Goal: Book appointment/travel/reservation

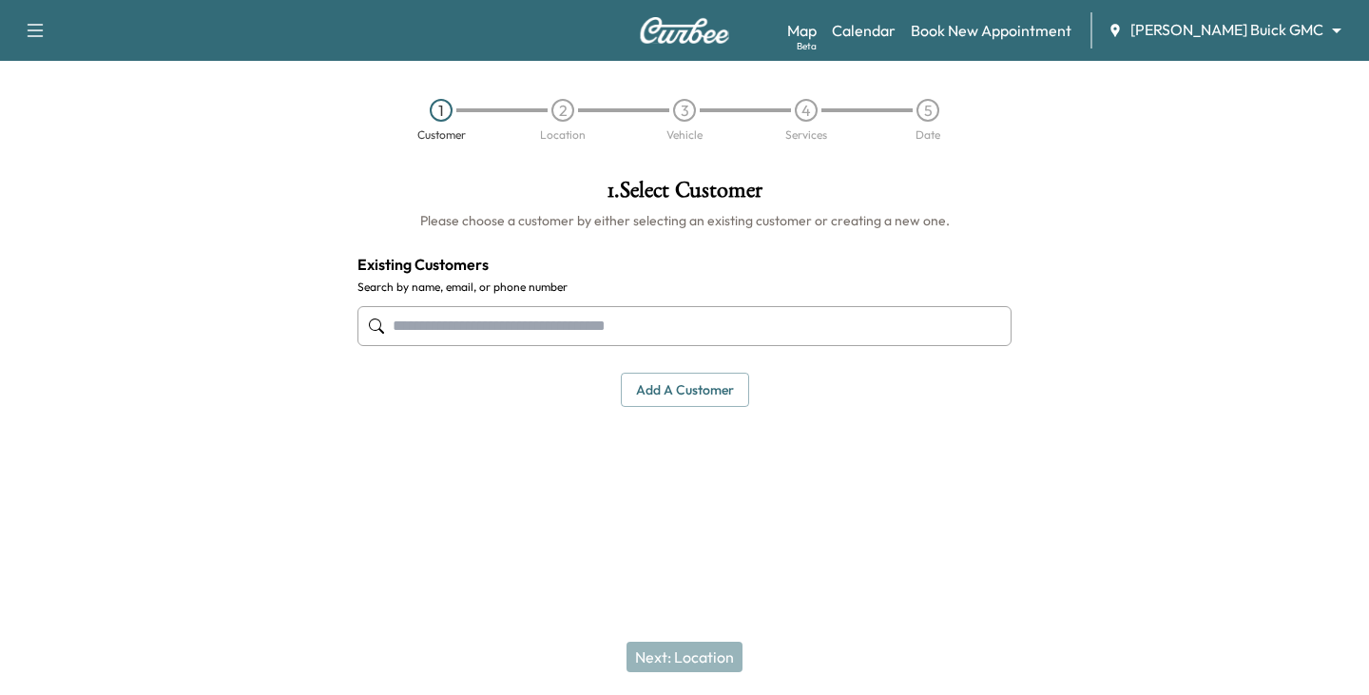
click at [1334, 37] on body "Support Log Out Map Beta Calendar Book New Appointment [PERSON_NAME] Buick GMC …" at bounding box center [684, 347] width 1369 height 695
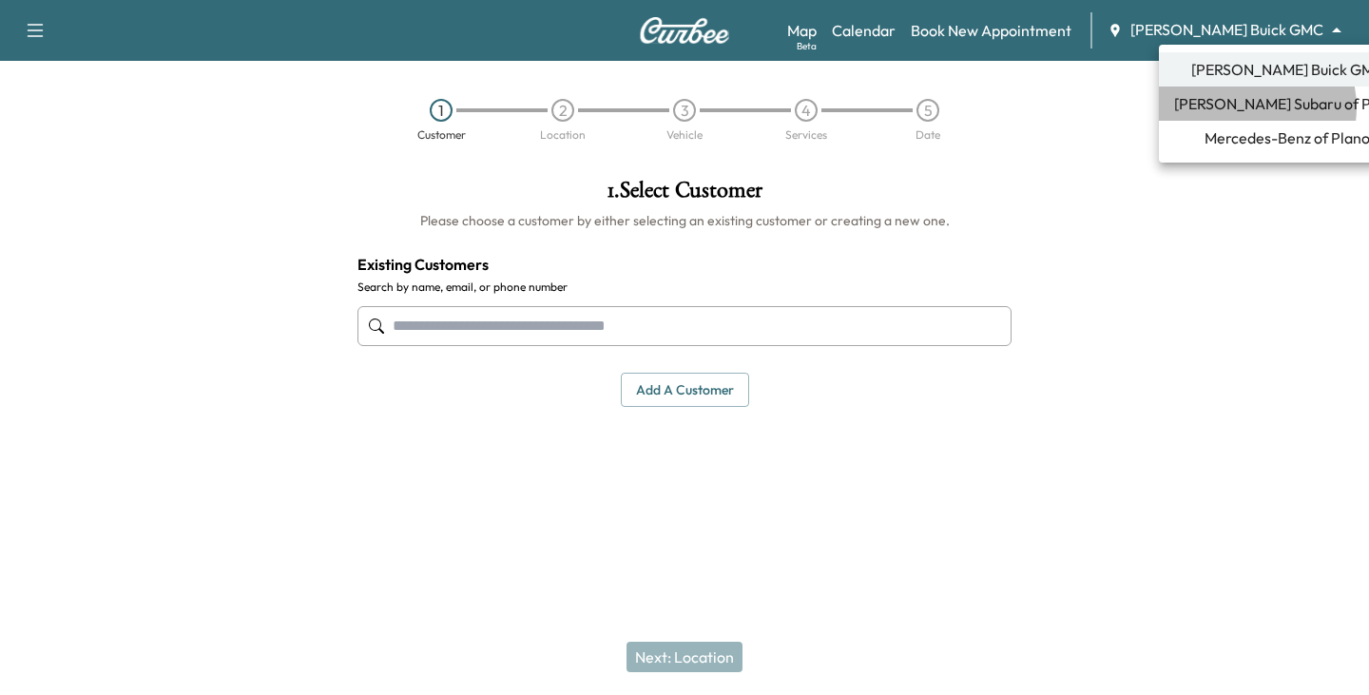
click at [1245, 107] on span "[PERSON_NAME] Subaru of Plano" at bounding box center [1287, 103] width 226 height 23
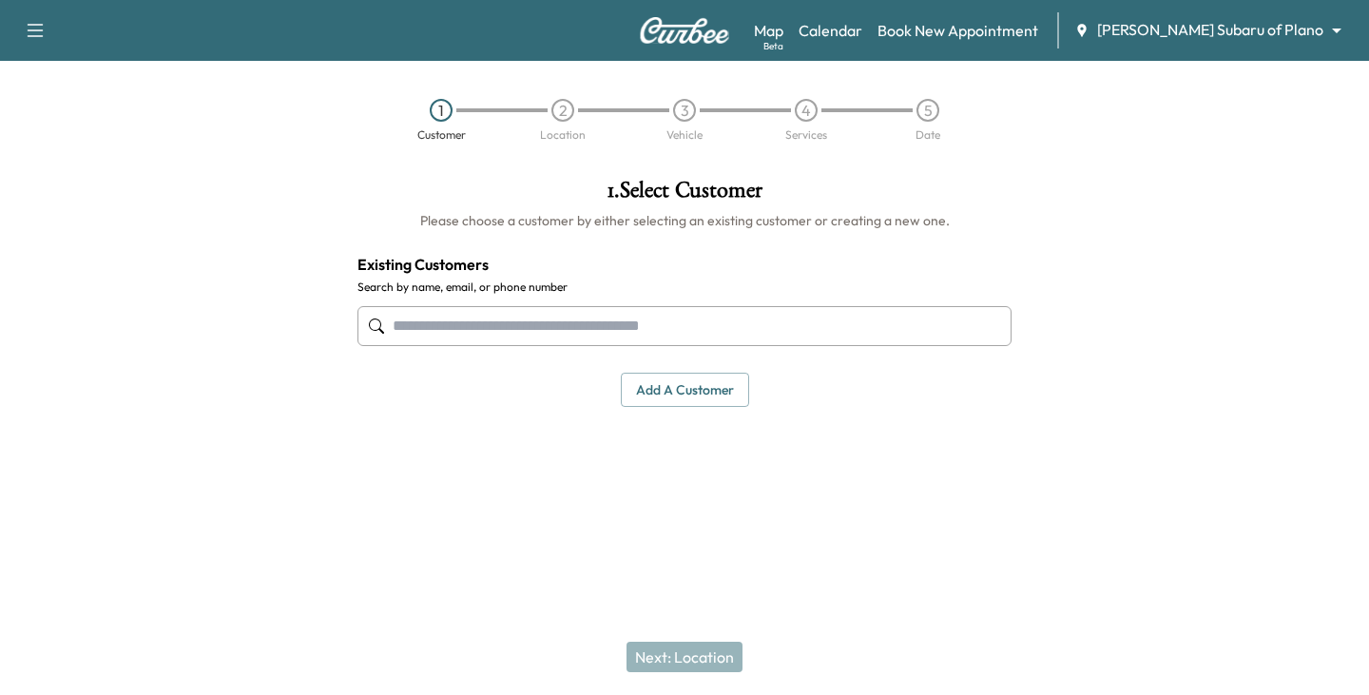
click at [538, 332] on input "text" at bounding box center [685, 326] width 654 height 40
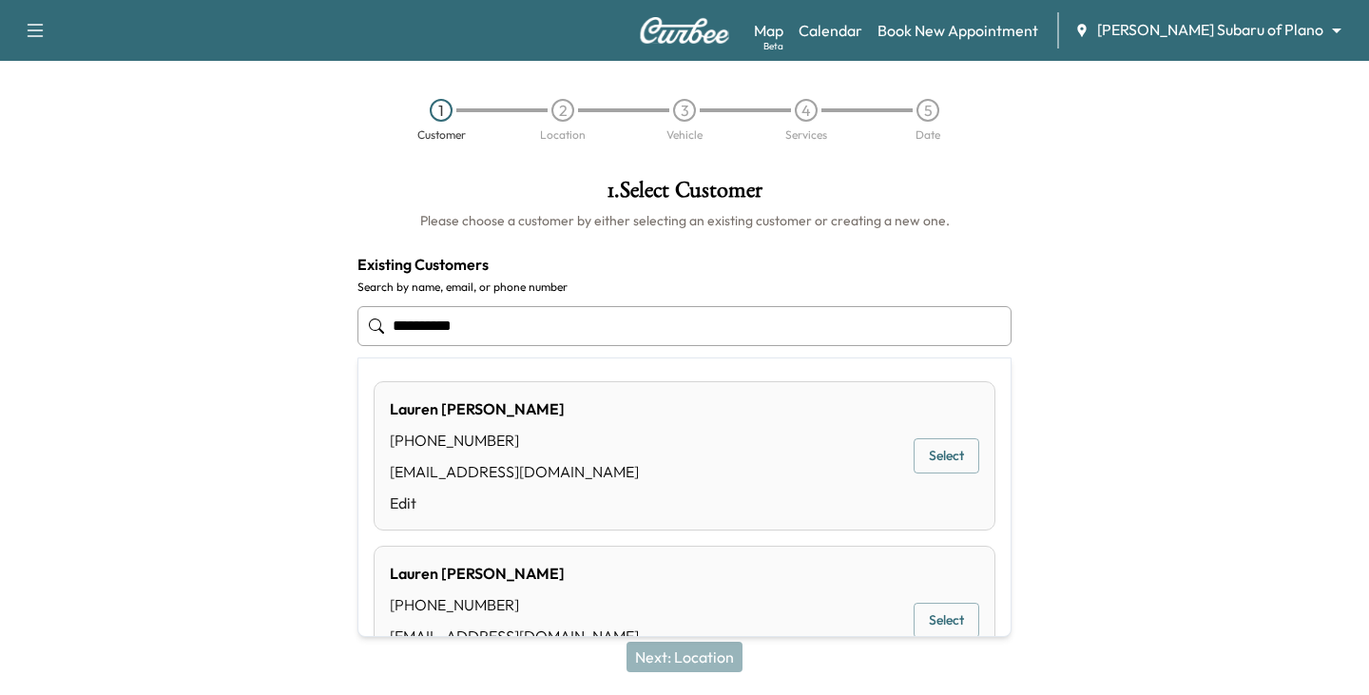
click at [935, 460] on button "Select" at bounding box center [947, 455] width 66 height 35
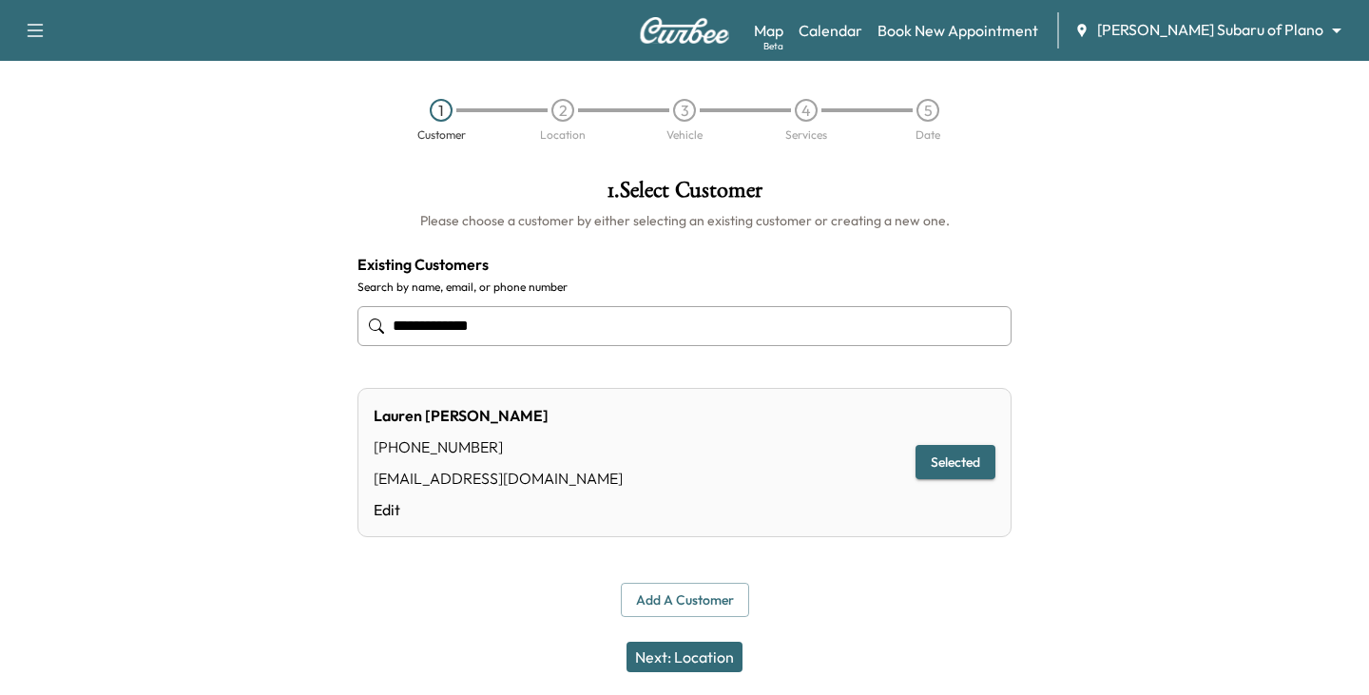
type input "**********"
click at [702, 654] on button "Next: Location" at bounding box center [685, 657] width 116 height 30
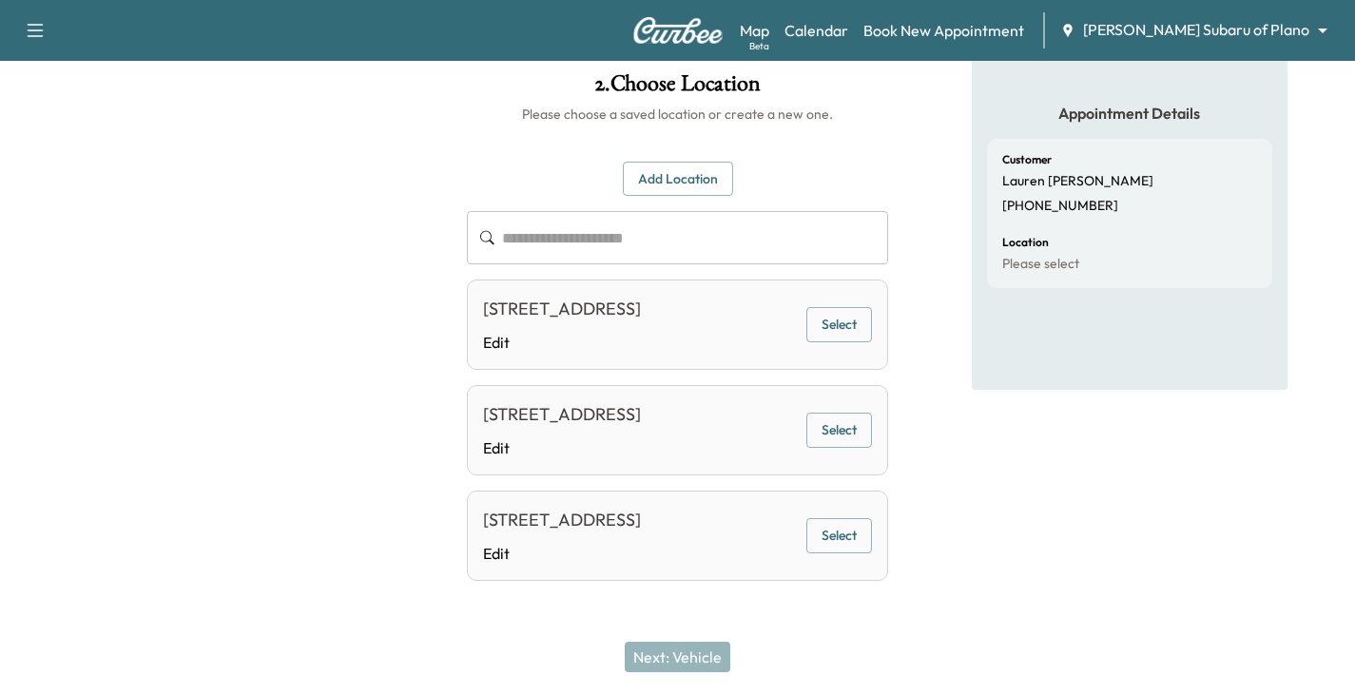
scroll to position [91, 0]
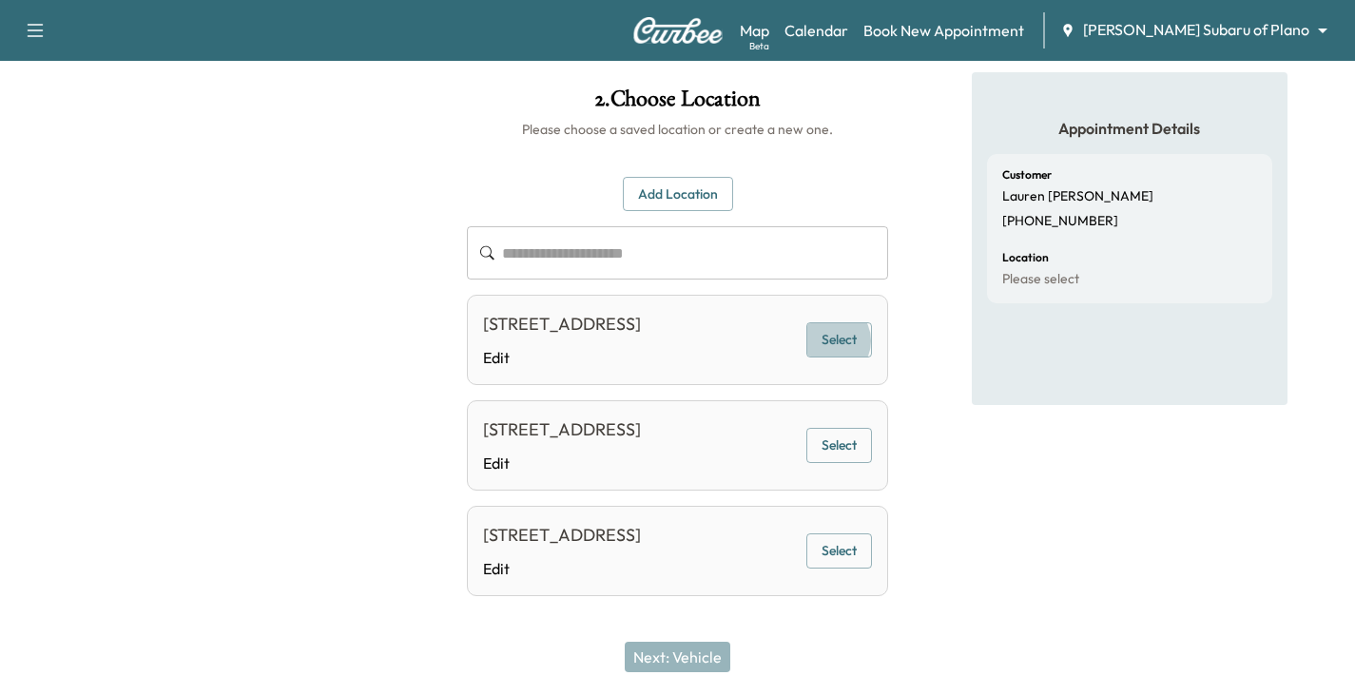
click at [836, 355] on button "Select" at bounding box center [839, 339] width 66 height 35
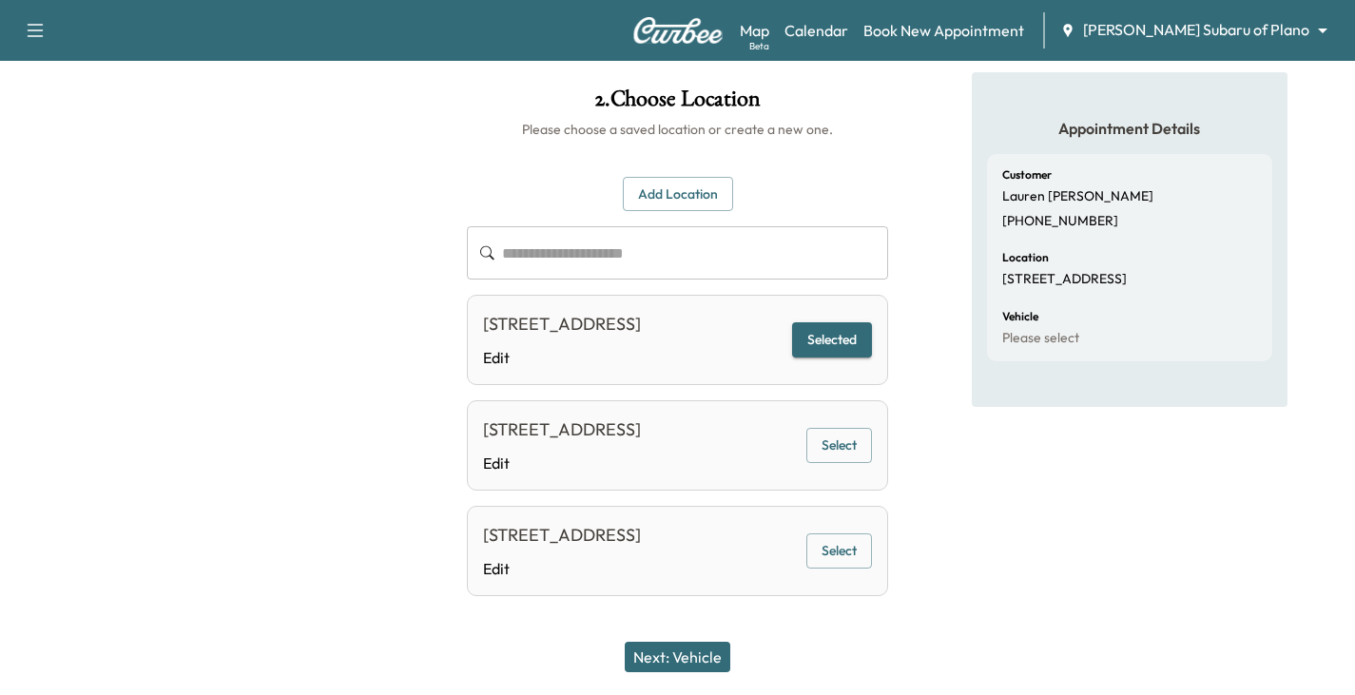
click at [697, 656] on button "Next: Vehicle" at bounding box center [678, 657] width 106 height 30
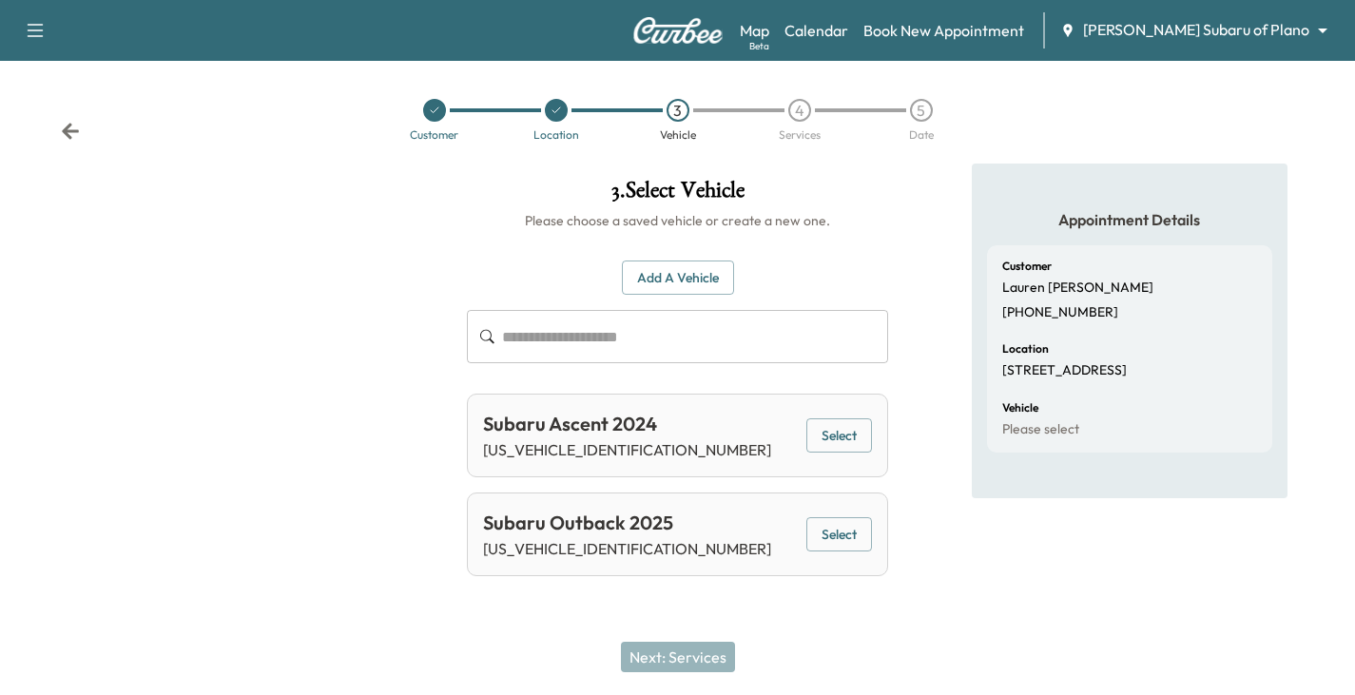
scroll to position [0, 0]
click at [850, 533] on button "Select" at bounding box center [849, 534] width 66 height 35
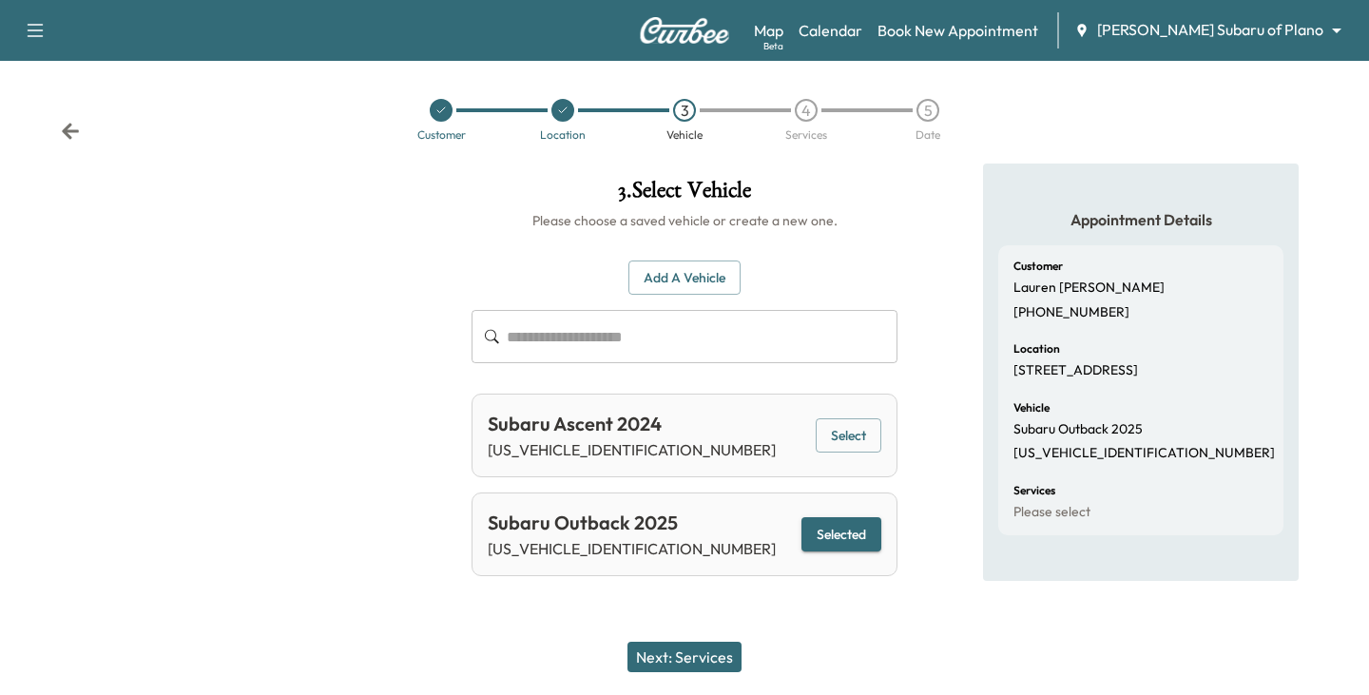
click at [692, 653] on button "Next: Services" at bounding box center [685, 657] width 114 height 30
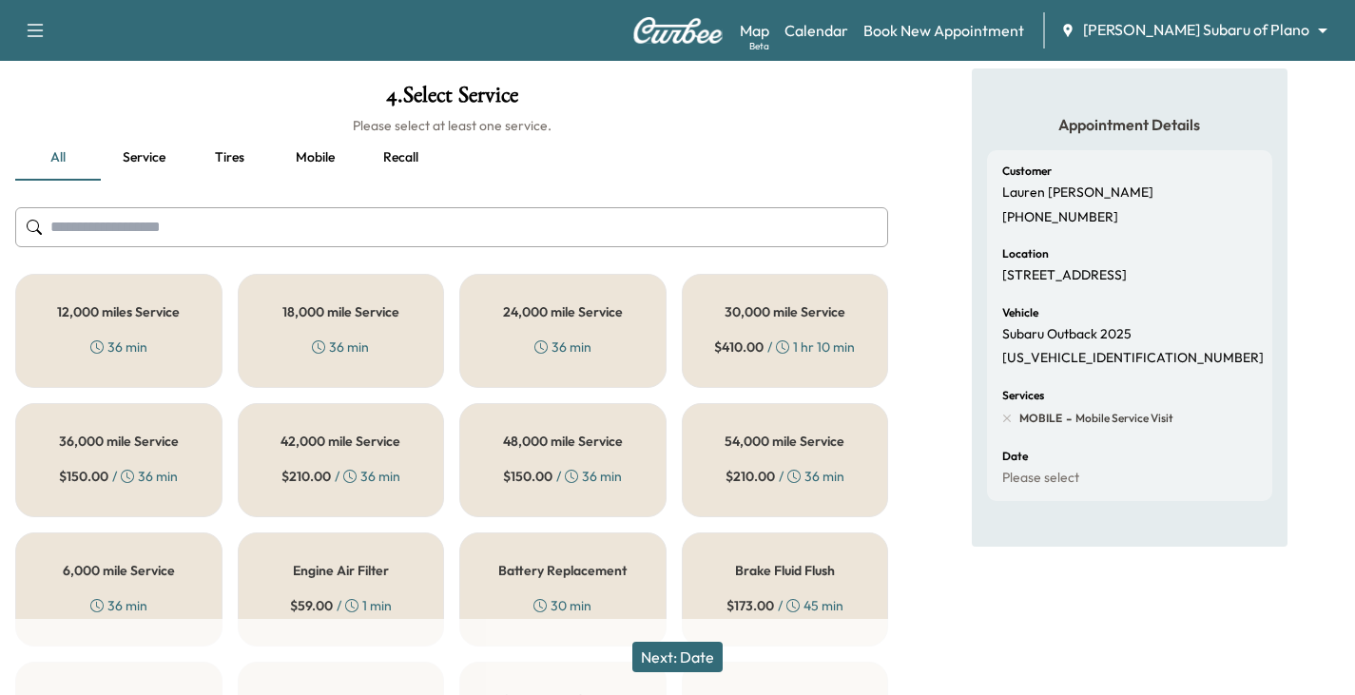
scroll to position [190, 0]
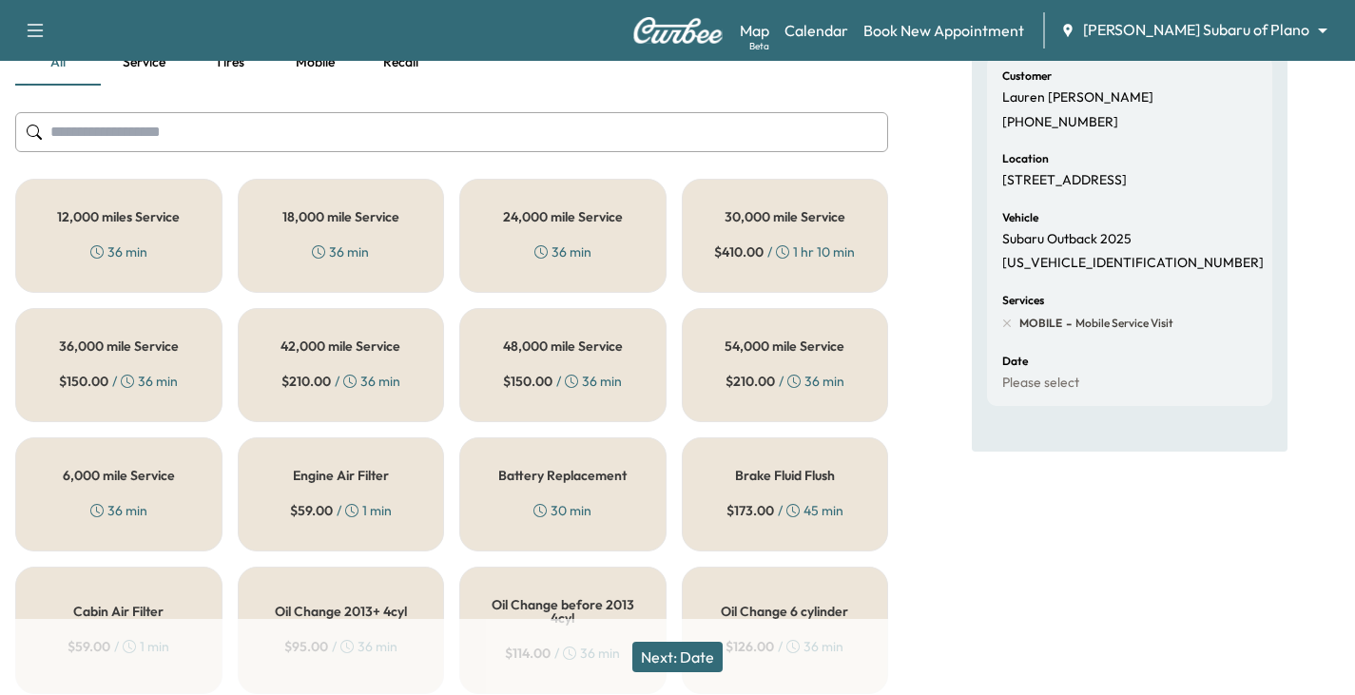
click at [75, 215] on h5 "12,000 miles Service" at bounding box center [118, 216] width 123 height 13
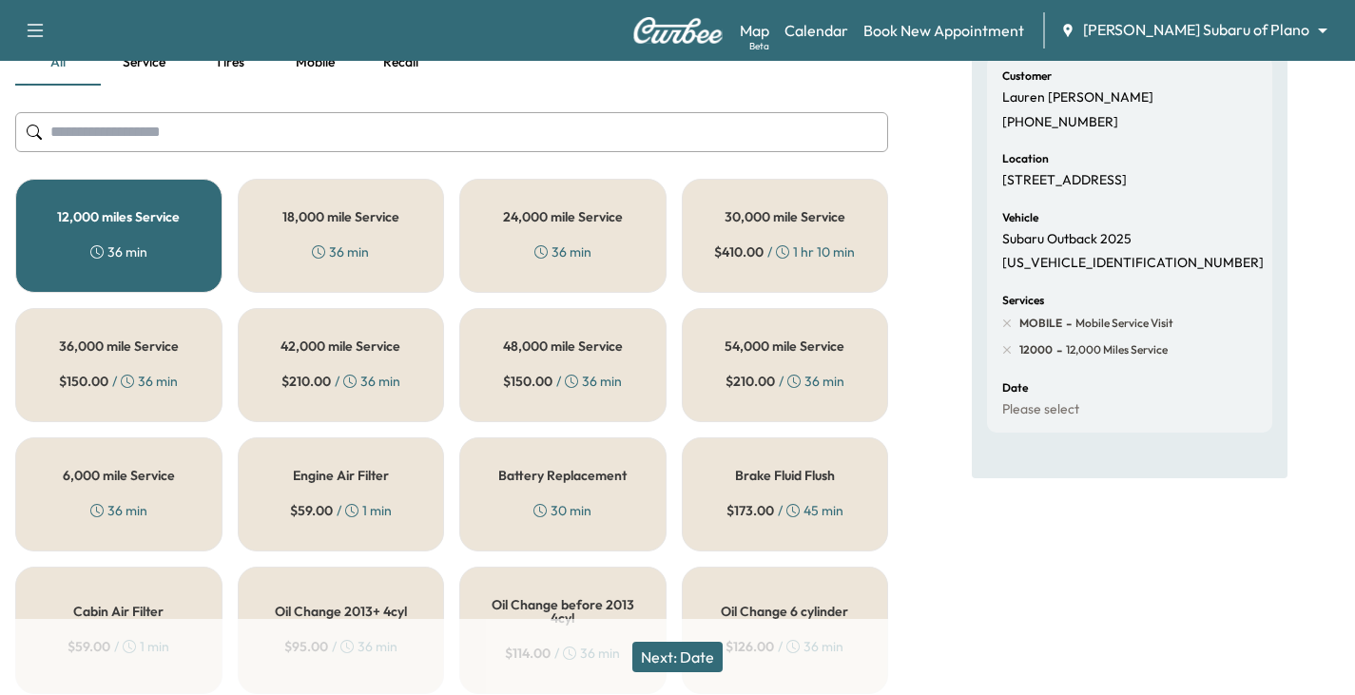
click at [677, 663] on button "Next: Date" at bounding box center [677, 657] width 90 height 30
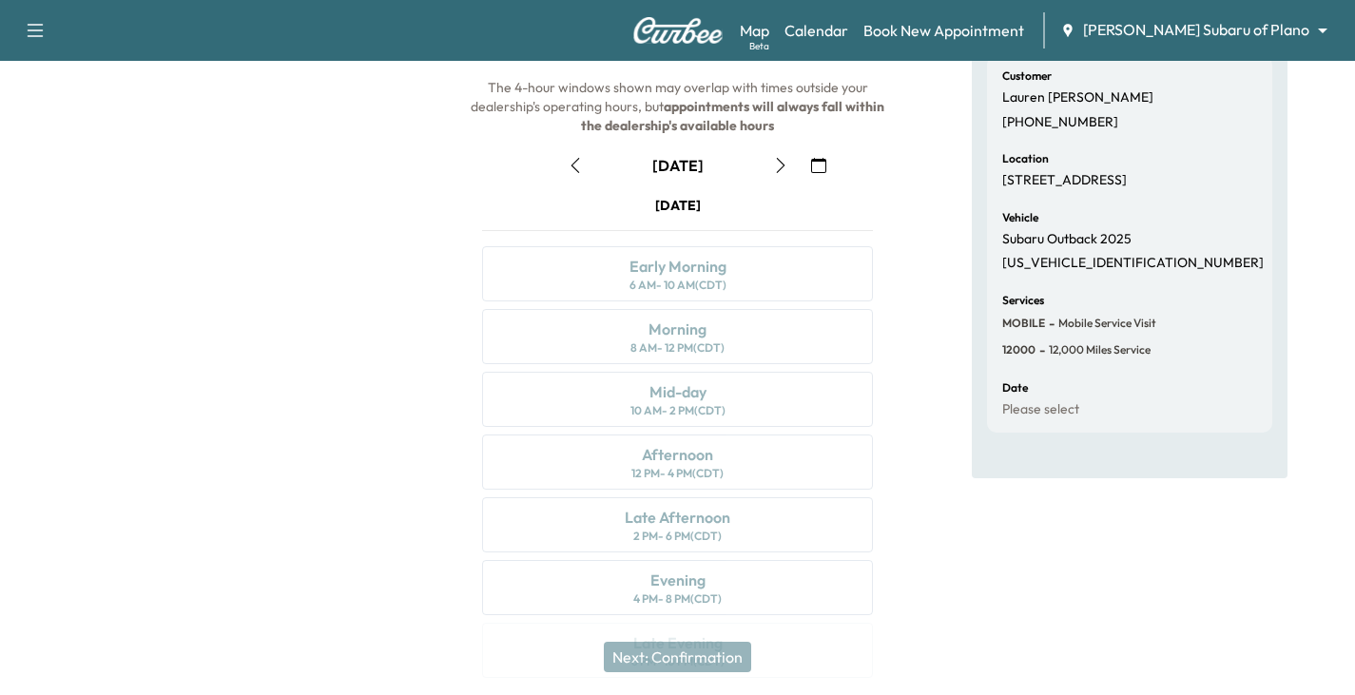
click at [783, 166] on icon "button" at bounding box center [780, 165] width 9 height 15
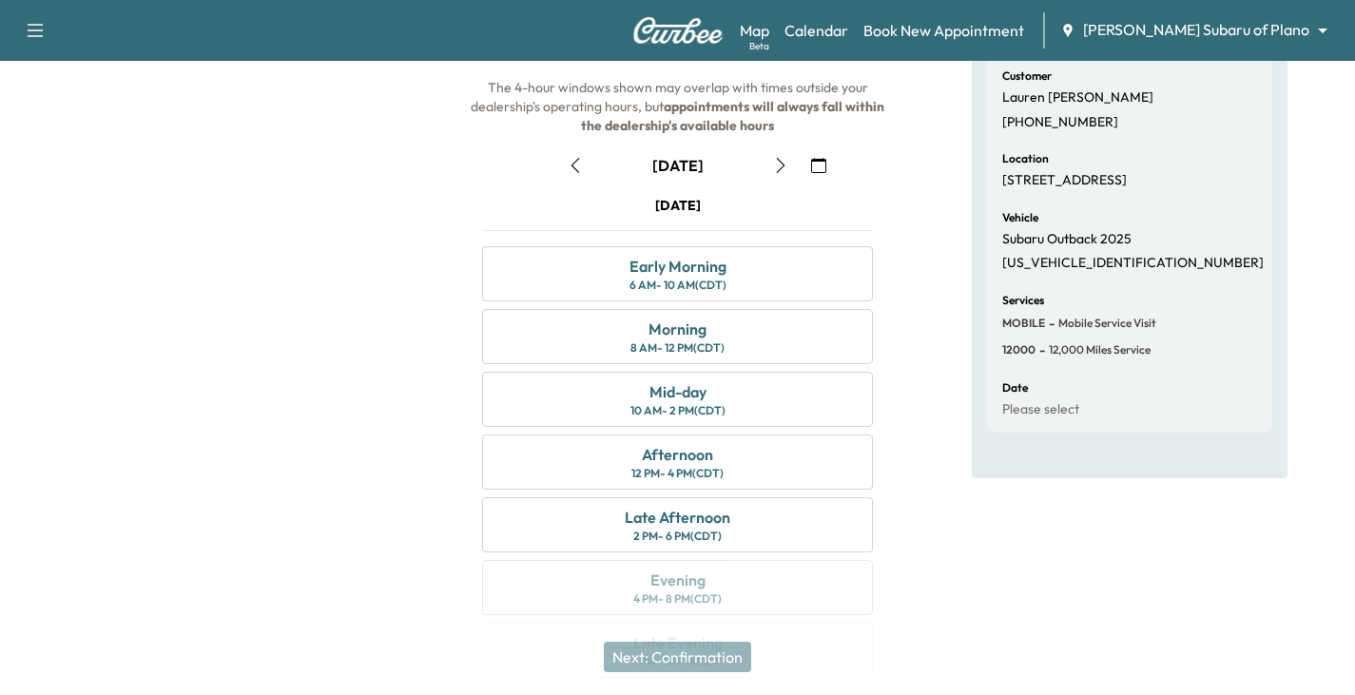
click at [779, 166] on icon "button" at bounding box center [780, 165] width 15 height 15
click at [678, 275] on div "Early Morning" at bounding box center [677, 266] width 97 height 23
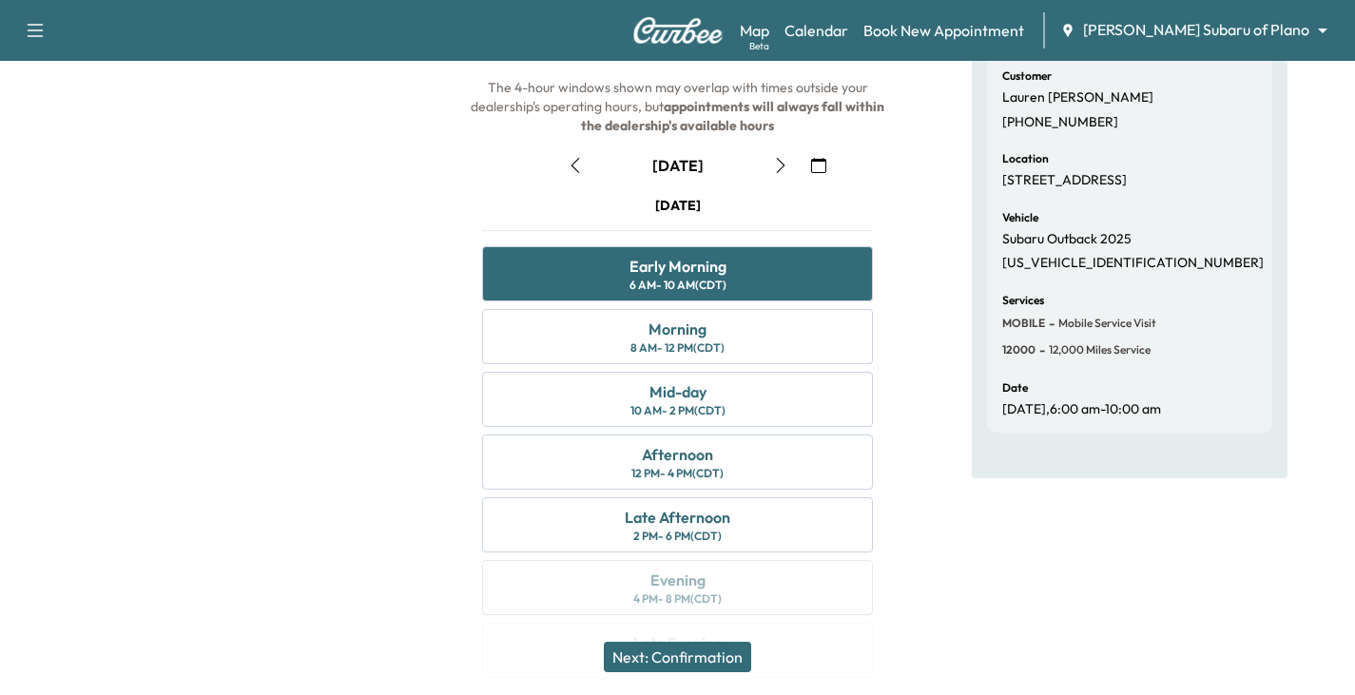
click at [688, 658] on button "Next: Confirmation" at bounding box center [677, 657] width 147 height 30
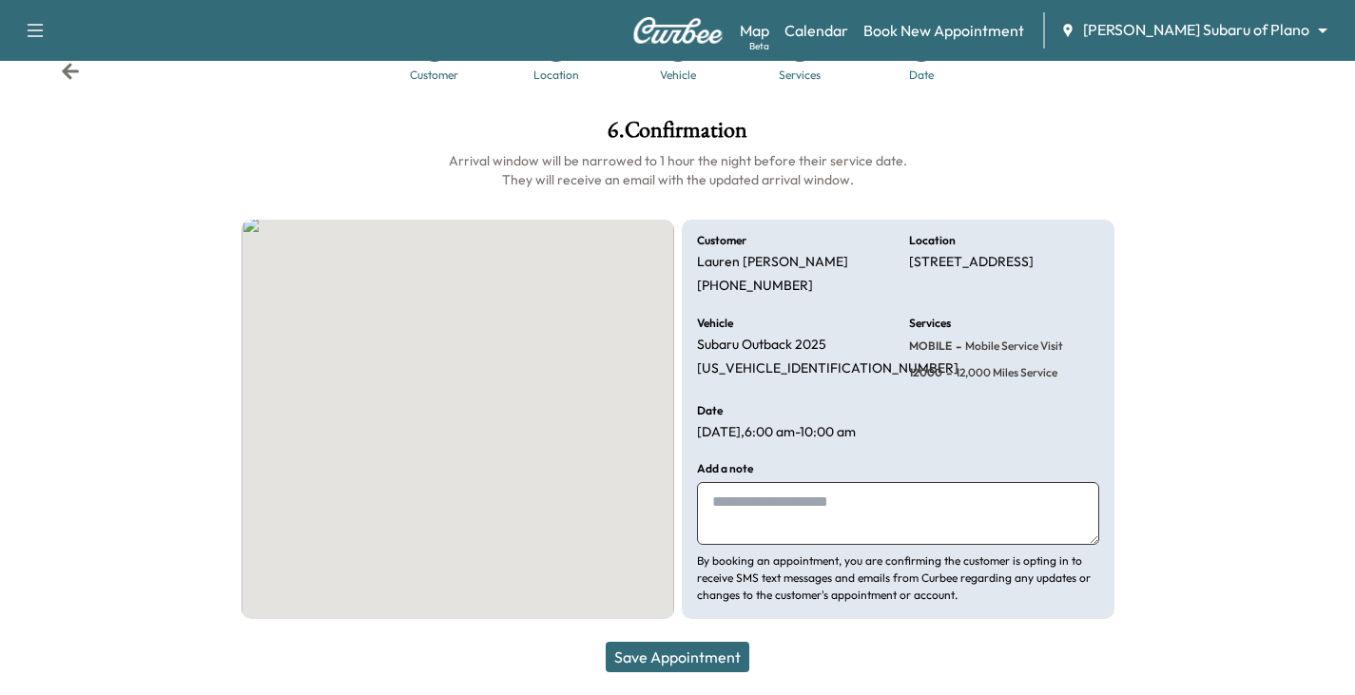
scroll to position [69, 0]
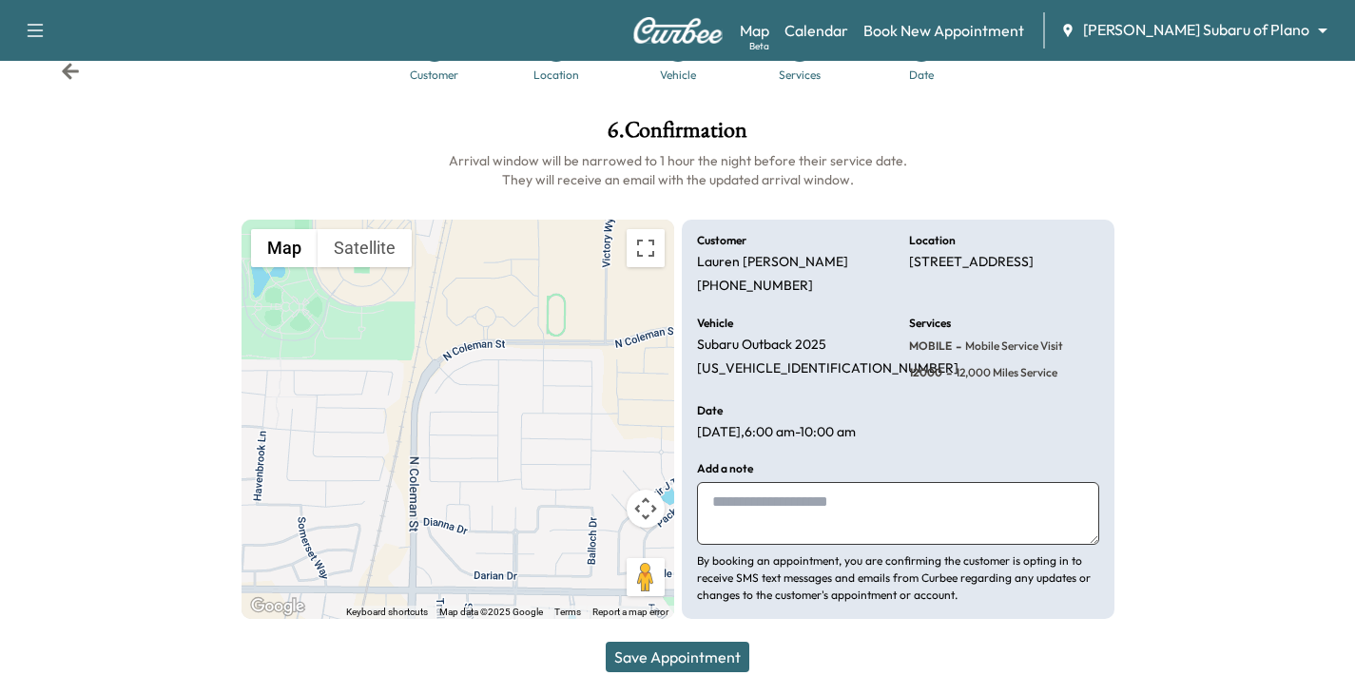
click at [677, 652] on button "Save Appointment" at bounding box center [678, 657] width 144 height 30
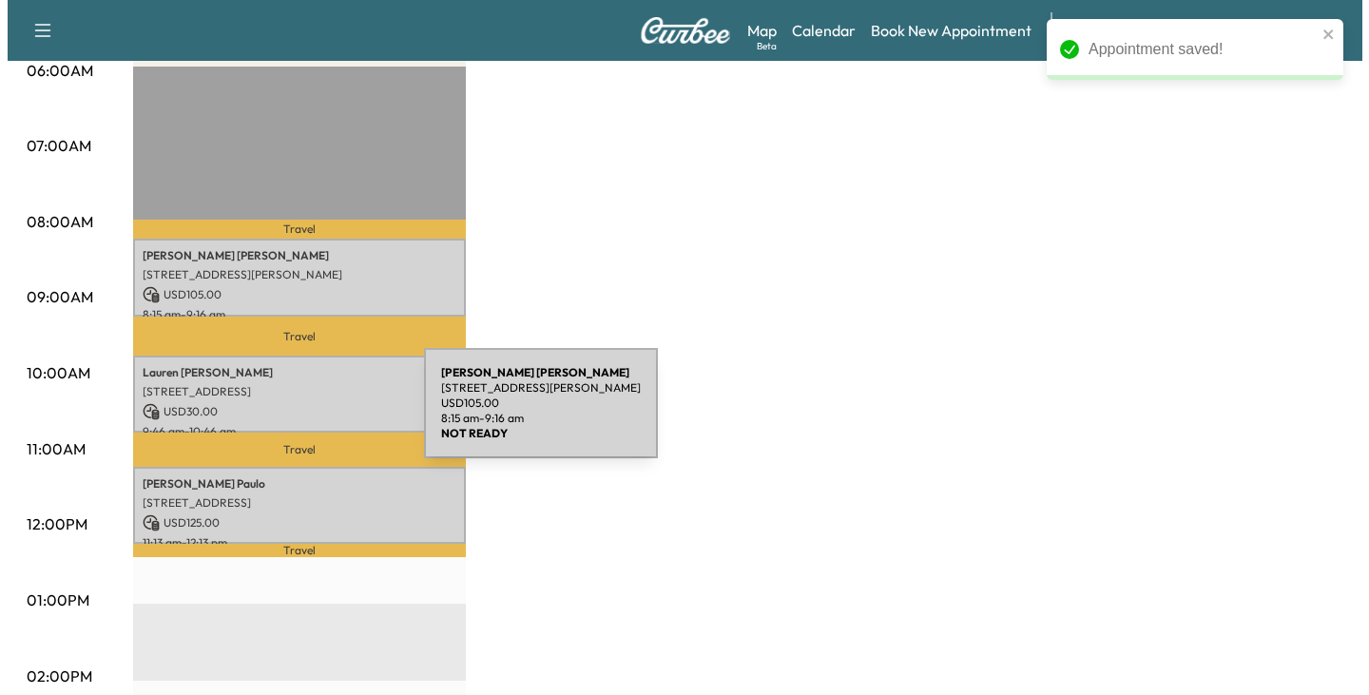
scroll to position [380, 0]
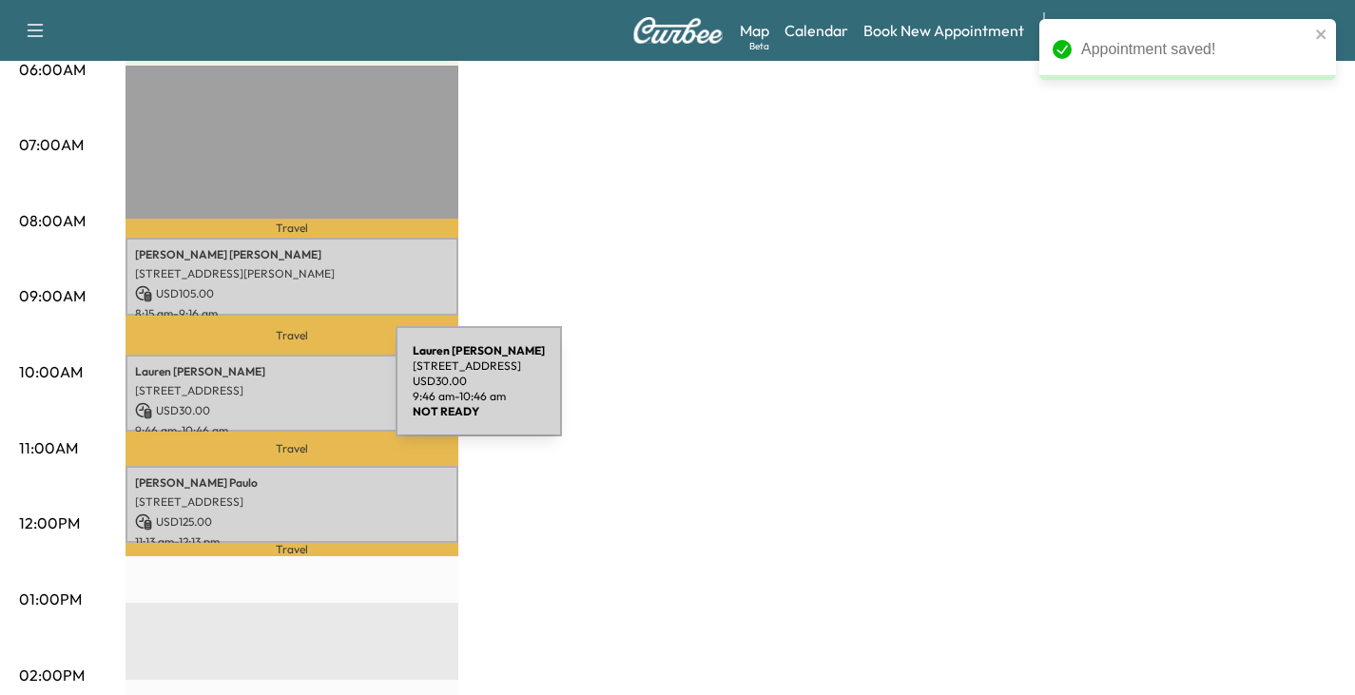
click at [253, 393] on p "[STREET_ADDRESS]" at bounding box center [292, 390] width 314 height 15
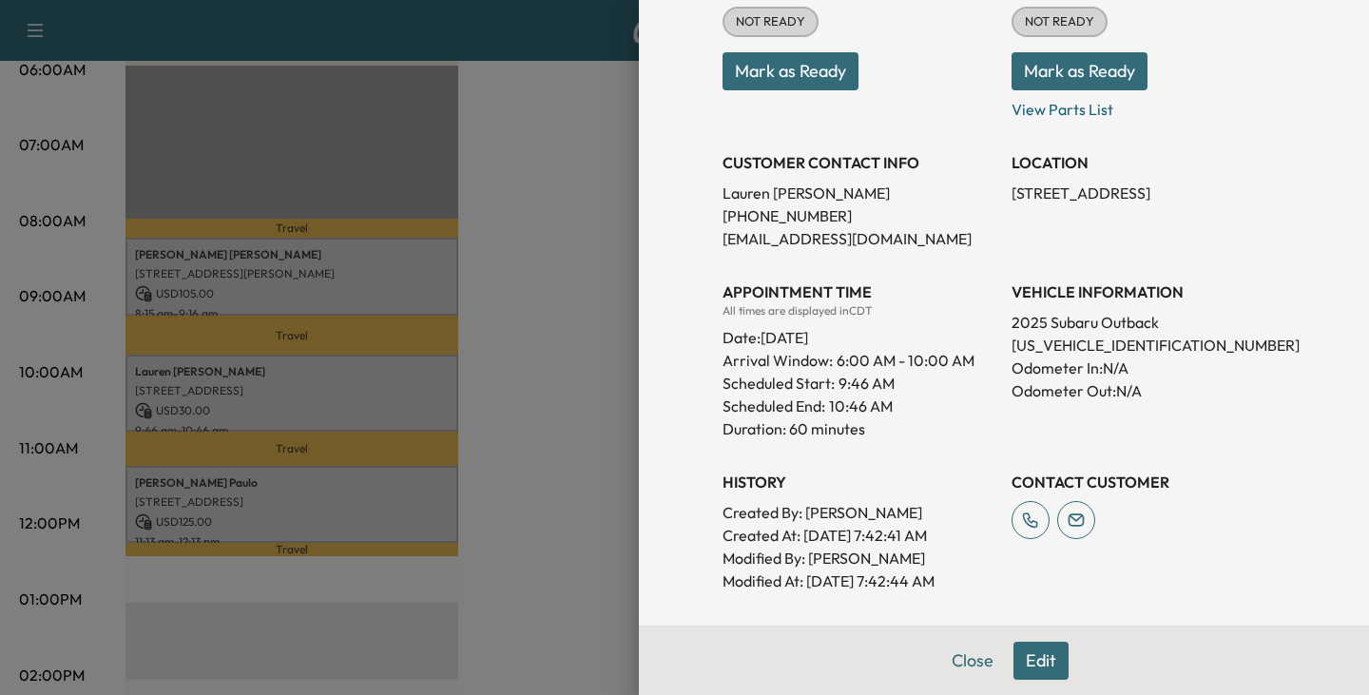
scroll to position [190, 0]
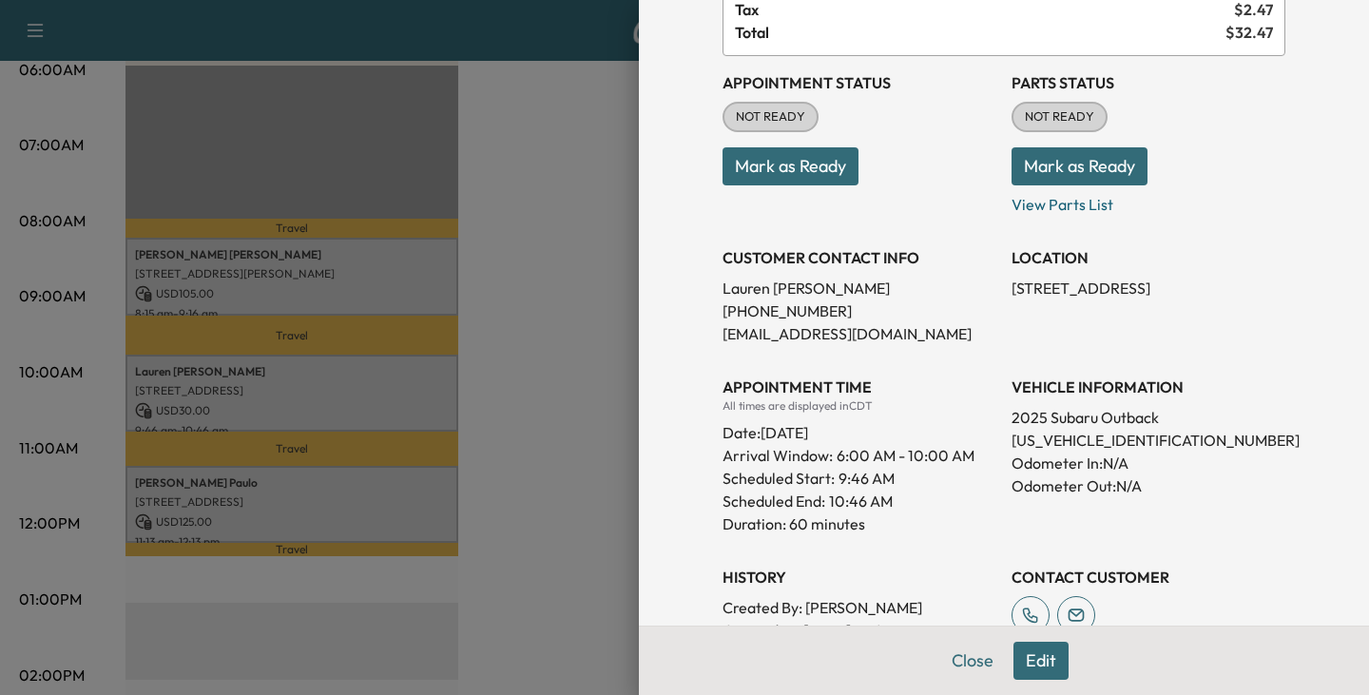
click at [1022, 651] on button "Edit" at bounding box center [1041, 661] width 55 height 38
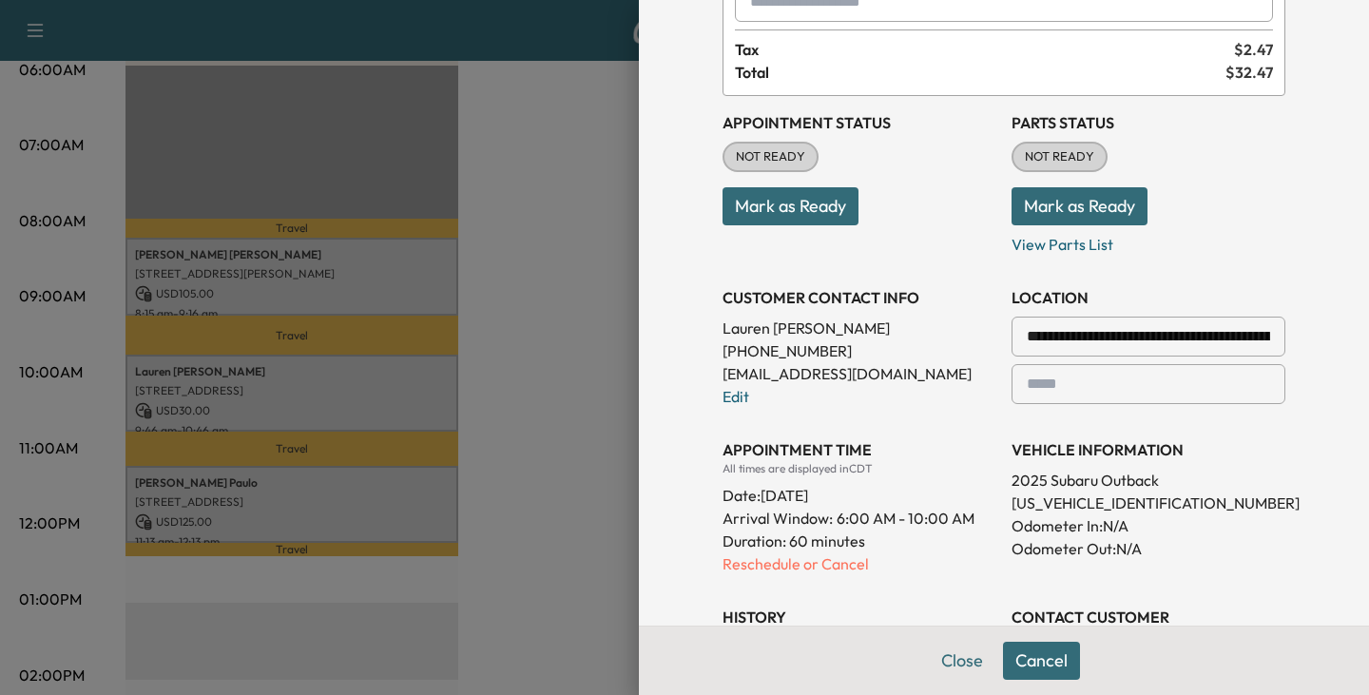
scroll to position [230, 0]
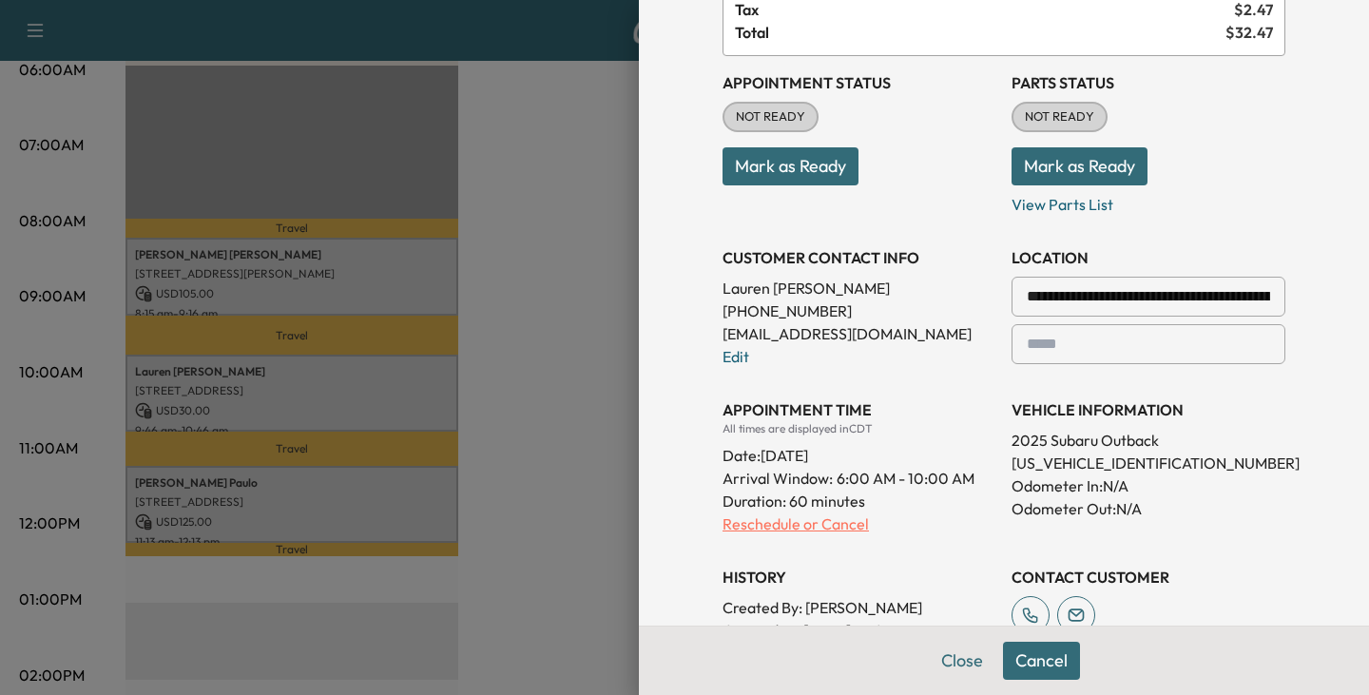
click at [754, 520] on p "Reschedule or Cancel" at bounding box center [860, 524] width 274 height 23
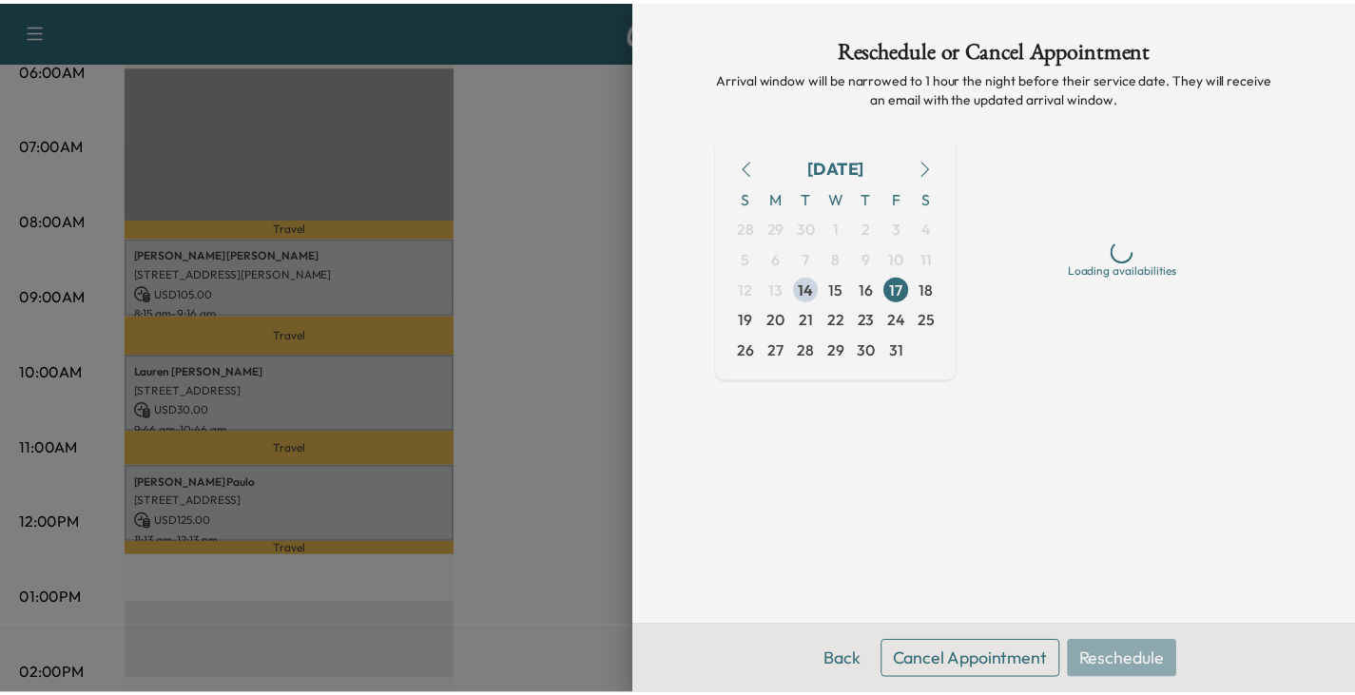
scroll to position [0, 0]
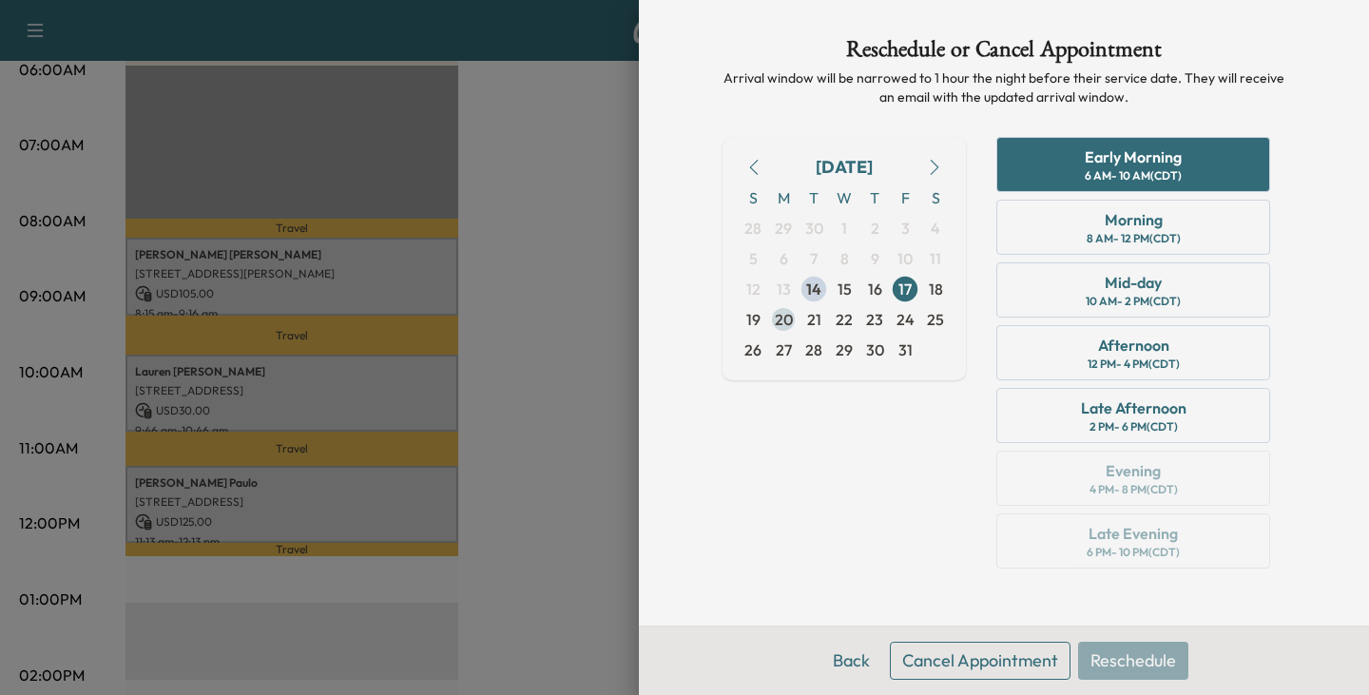
click at [783, 322] on span "20" at bounding box center [784, 319] width 18 height 23
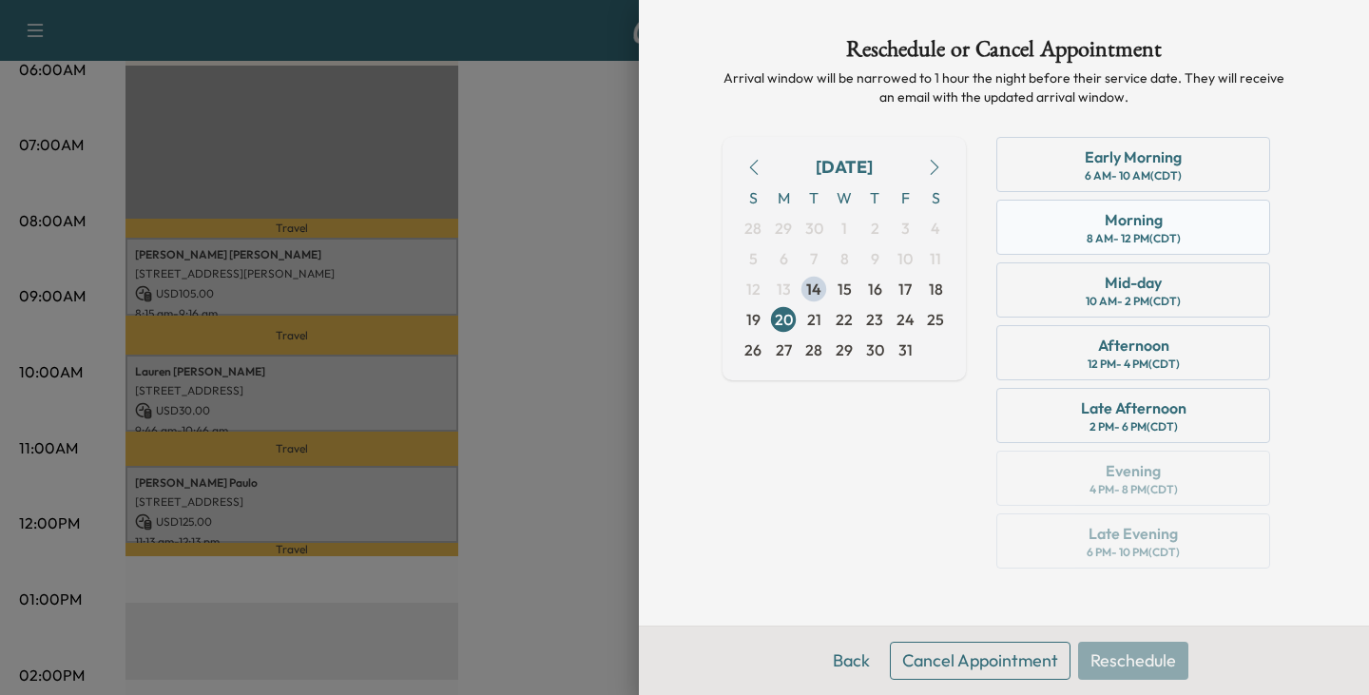
click at [1127, 233] on div "8 AM - 12 PM (CDT)" at bounding box center [1134, 238] width 94 height 15
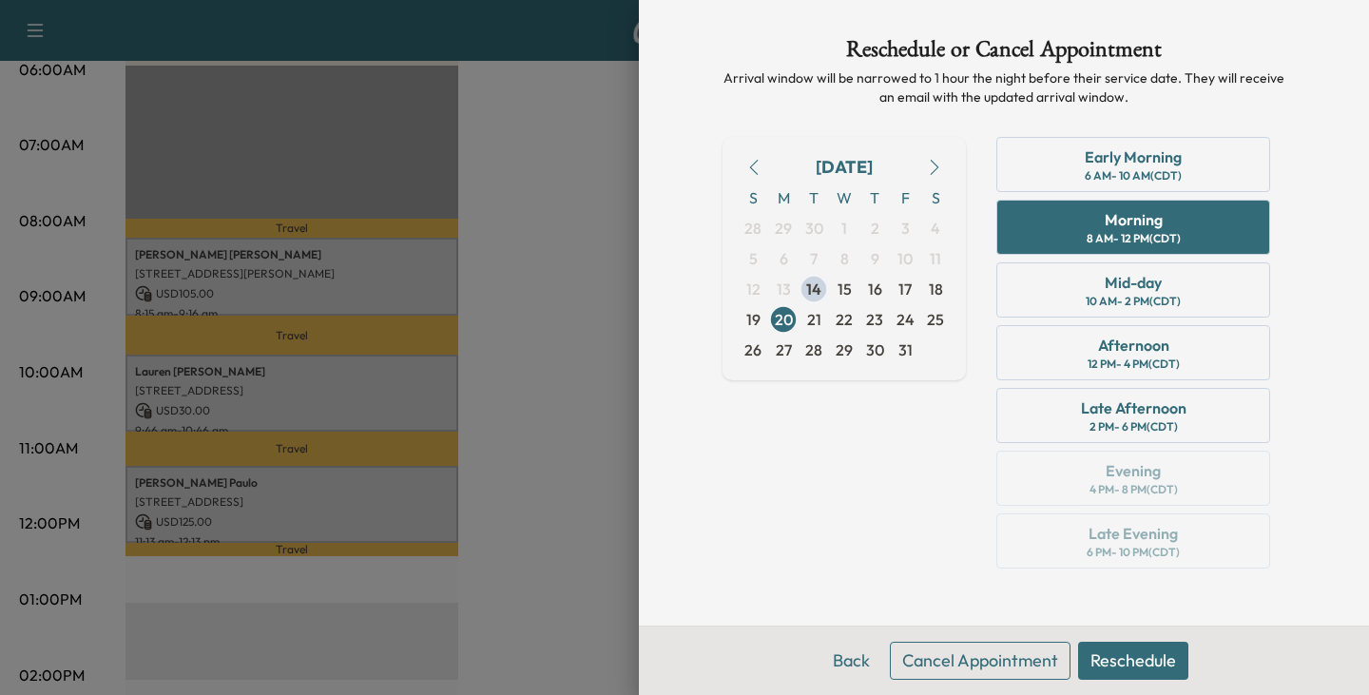
click at [1116, 656] on button "Reschedule" at bounding box center [1133, 661] width 110 height 38
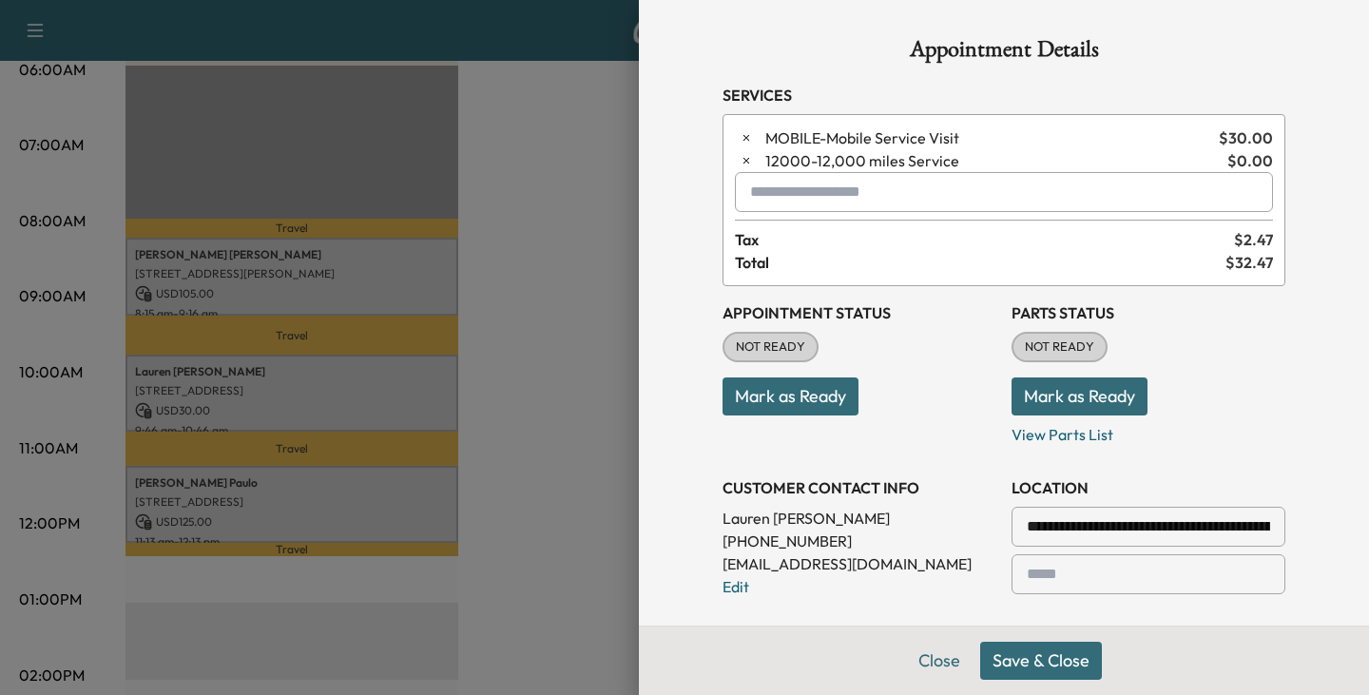
click at [1016, 661] on button "Save & Close" at bounding box center [1041, 661] width 122 height 38
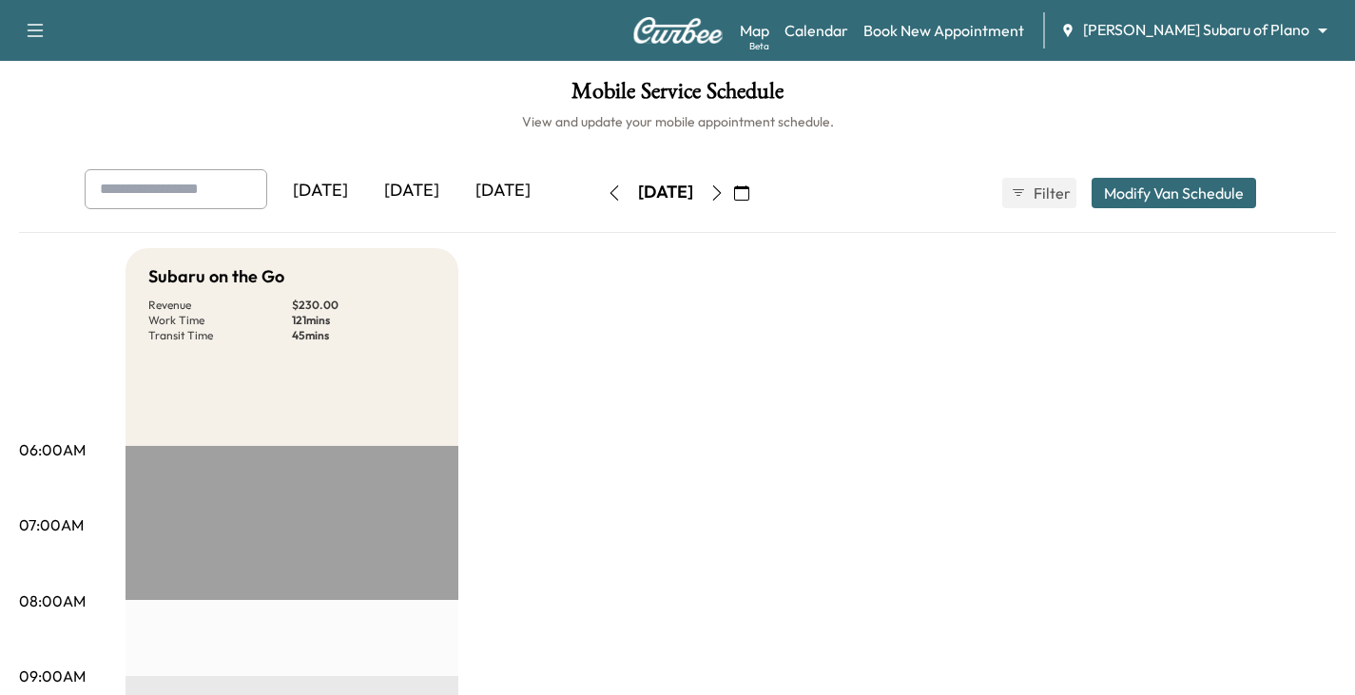
click at [725, 192] on icon "button" at bounding box center [716, 192] width 15 height 15
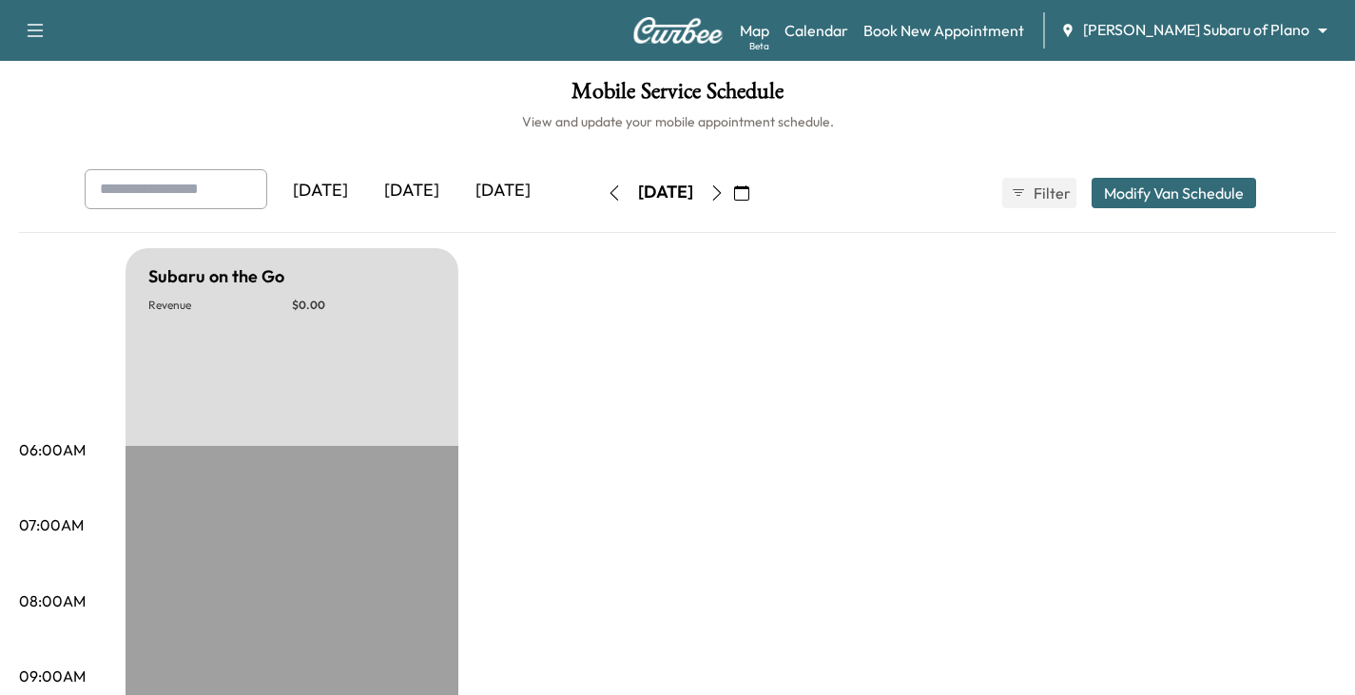
click at [725, 194] on icon "button" at bounding box center [716, 192] width 15 height 15
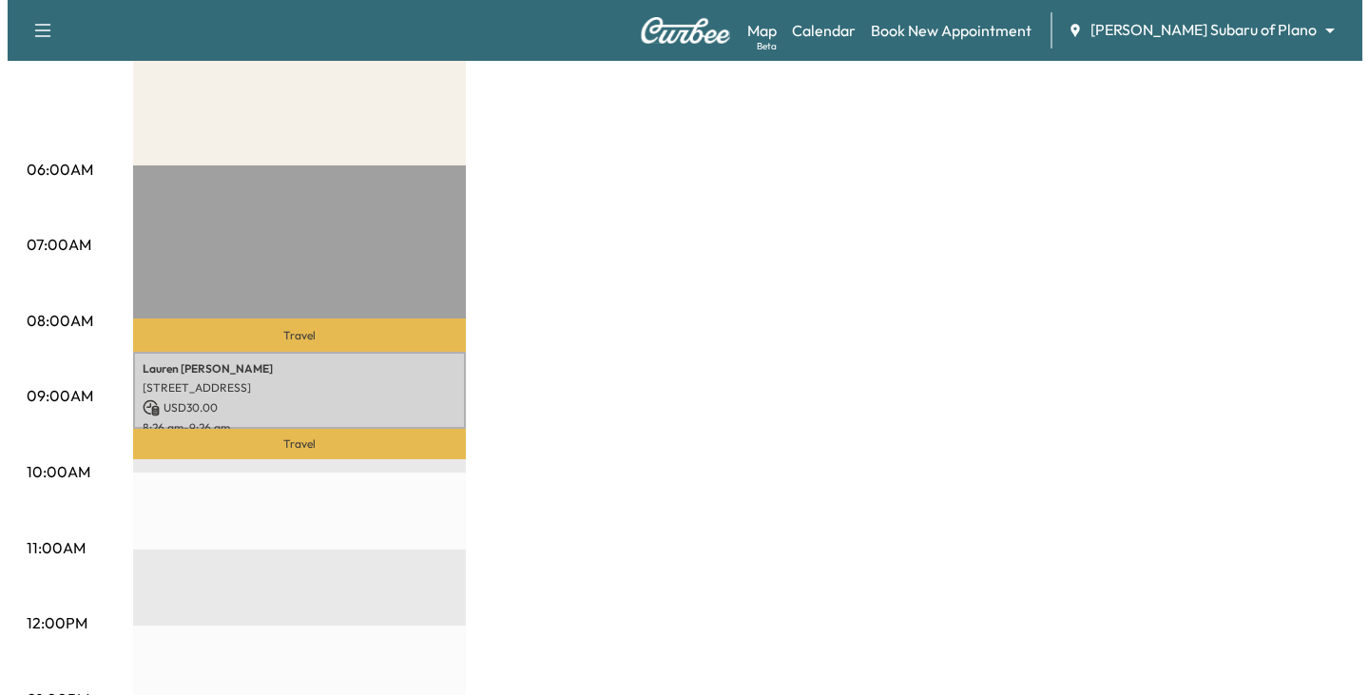
scroll to position [285, 0]
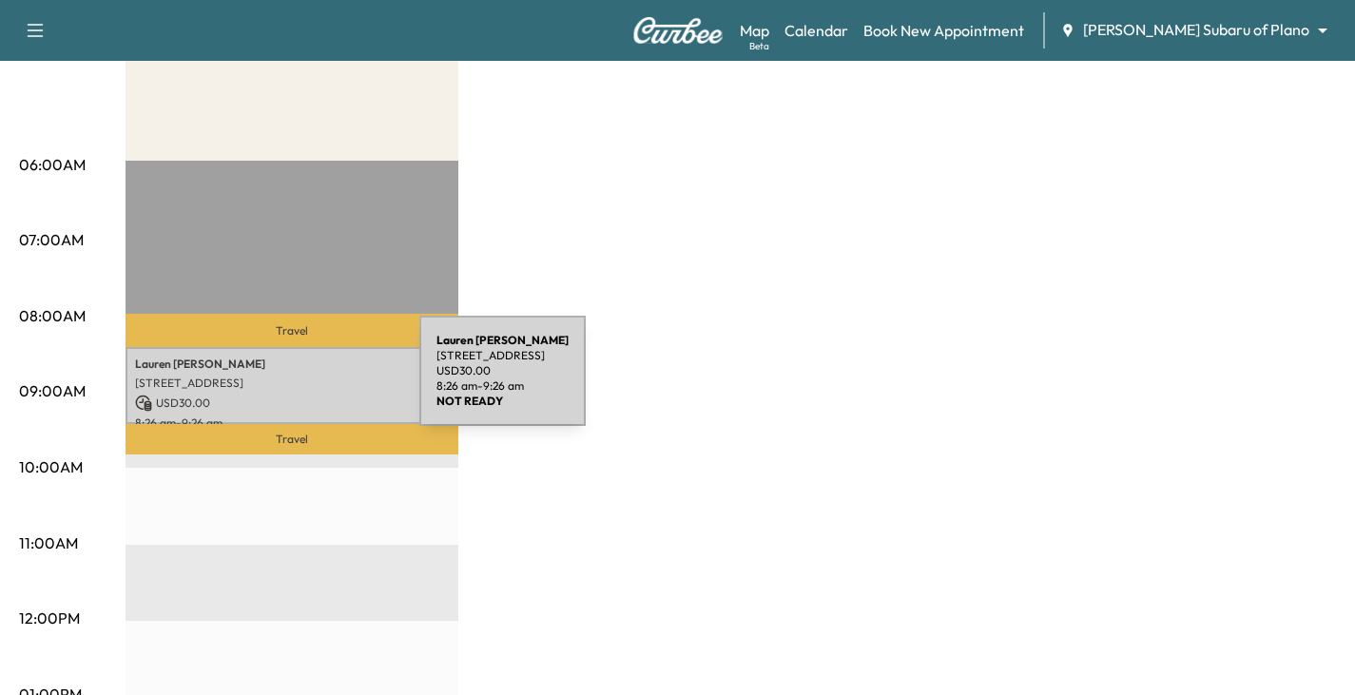
click at [277, 382] on p "[STREET_ADDRESS]" at bounding box center [292, 383] width 314 height 15
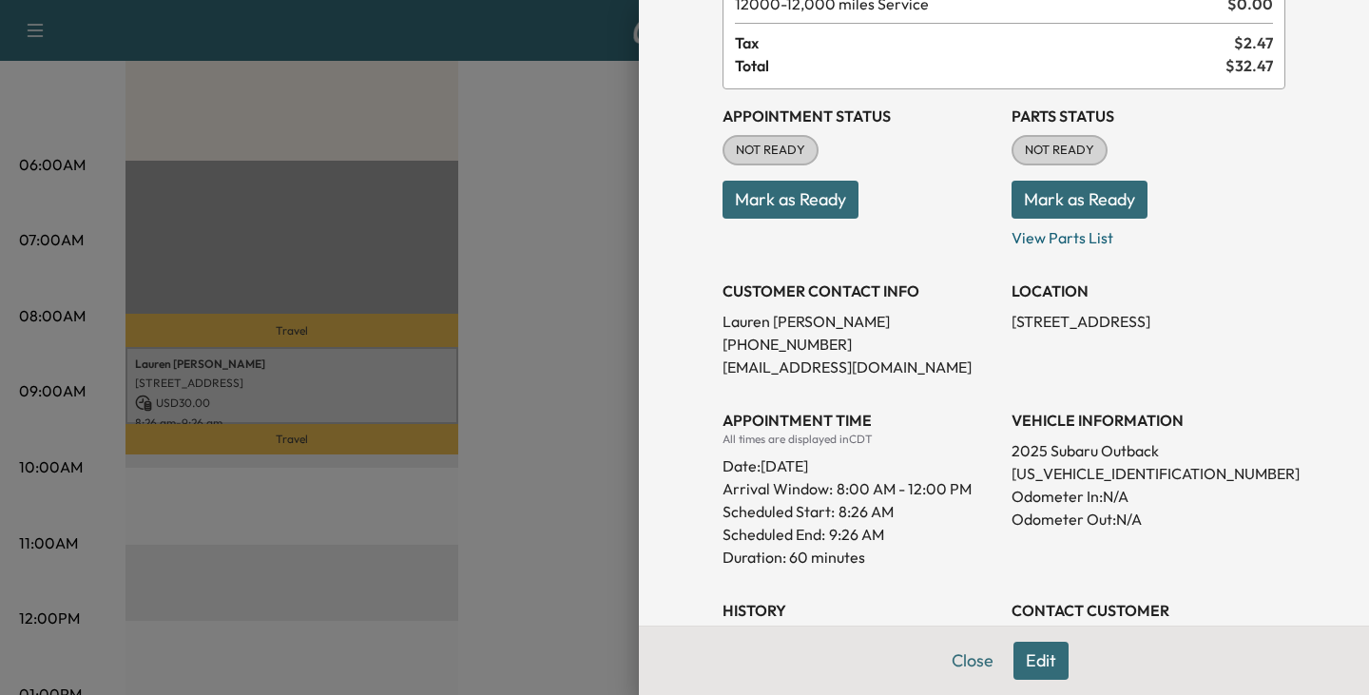
scroll to position [190, 0]
